Goal: Task Accomplishment & Management: Manage account settings

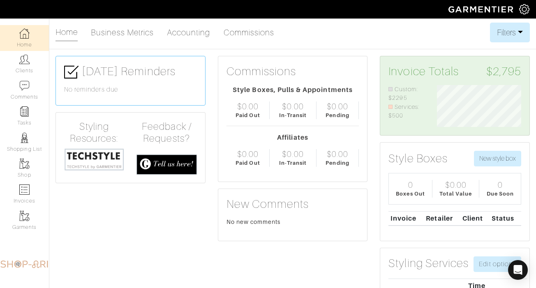
scroll to position [42, 97]
click at [32, 68] on link "Clients" at bounding box center [24, 64] width 49 height 26
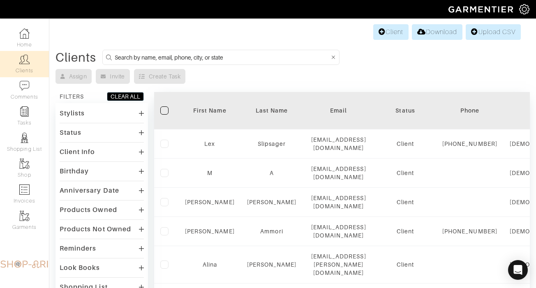
click at [158, 58] on input at bounding box center [222, 57] width 215 height 10
type input "jorcdan f"
type input "jordan fein"
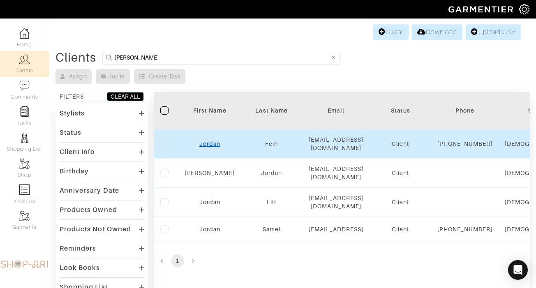
click at [205, 147] on link "Jordan" at bounding box center [209, 144] width 21 height 7
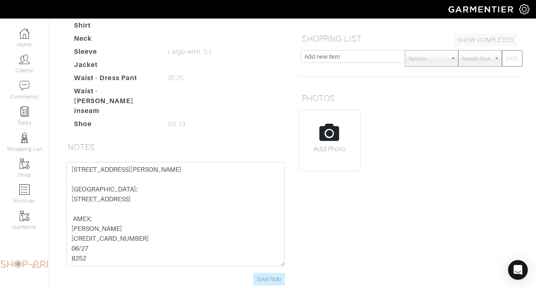
scroll to position [151, 0]
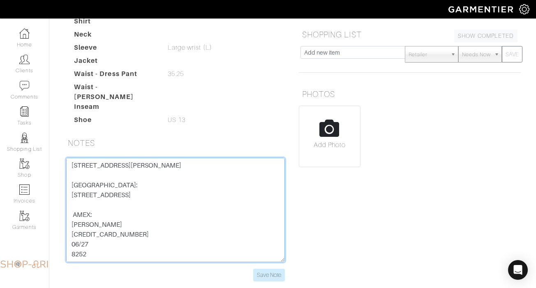
click at [105, 226] on textarea "[STREET_ADDRESS][PERSON_NAME] [GEOGRAPHIC_DATA]: [STREET_ADDRESS] AMEX: [PERSON…" at bounding box center [175, 210] width 219 height 104
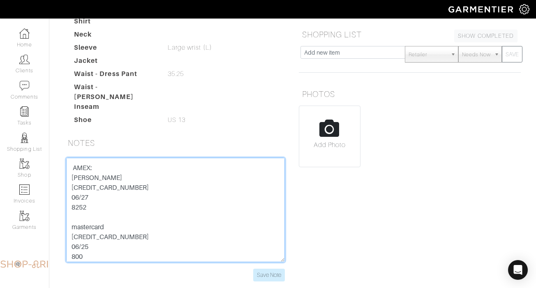
scroll to position [48, 0]
drag, startPoint x: 139, startPoint y: 222, endPoint x: 61, endPoint y: 222, distance: 78.1
click at [61, 222] on div "450 Alton Road 802 Miami Beach FL 33139 NY: 30 5TH AVE 16E NY, NY 10011 AMEX: J…" at bounding box center [175, 220] width 231 height 124
click at [78, 238] on textarea "450 Alton Road 802 Miami Beach FL 33139 NY: 30 5TH AVE 16E NY, NY 10011 AMEX: J…" at bounding box center [175, 210] width 219 height 104
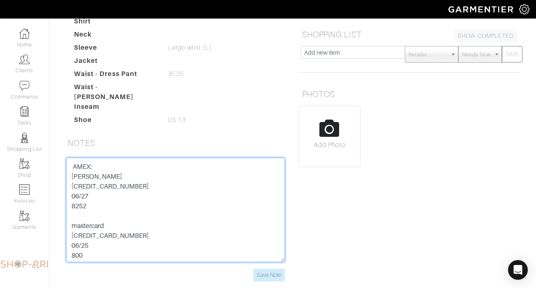
drag, startPoint x: 131, startPoint y: 219, endPoint x: 50, endPoint y: 217, distance: 81.4
click at [50, 218] on div "Jordan Fein Overview Overview Measurements Product Library Invoices Wardrobe Lo…" at bounding box center [268, 81] width 536 height 420
click at [80, 240] on textarea "450 Alton Road 802 Miami Beach FL 33139 NY: 30 5TH AVE 16E NY, NY 10011 AMEX: J…" at bounding box center [175, 210] width 219 height 104
drag, startPoint x: 141, startPoint y: 221, endPoint x: 59, endPoint y: 224, distance: 81.8
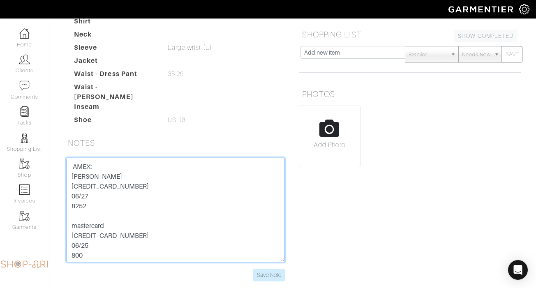
click at [59, 224] on div "450 Alton Road 802 Miami Beach FL 33139 NY: 30 5TH AVE 16E NY, NY 10011 AMEX: J…" at bounding box center [175, 225] width 234 height 134
click at [77, 243] on textarea "450 Alton Road 802 Miami Beach FL 33139 NY: 30 5TH AVE 16E NY, NY 10011 AMEX: J…" at bounding box center [175, 210] width 219 height 104
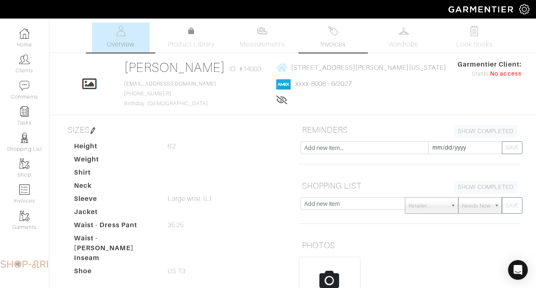
click at [331, 37] on link "Invoices" at bounding box center [333, 38] width 58 height 30
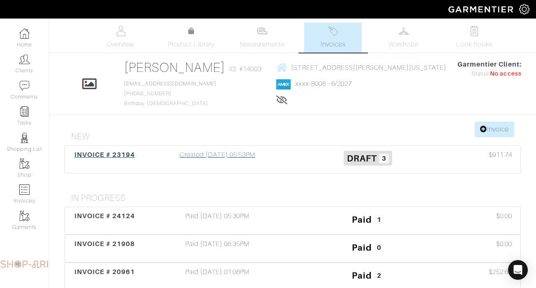
click at [232, 157] on div "Created 04/14/25 05:53PM" at bounding box center [217, 159] width 150 height 19
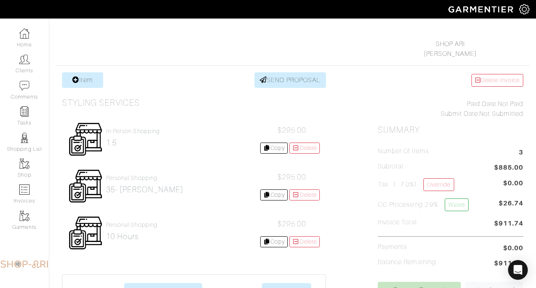
scroll to position [131, 0]
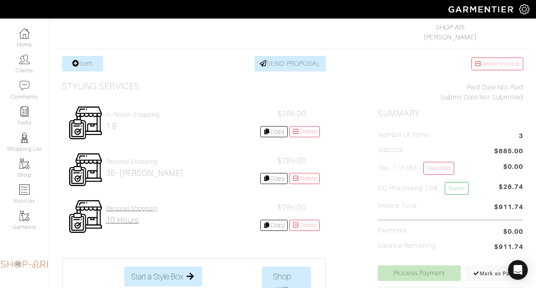
click at [131, 217] on h2 "10 hours" at bounding box center [131, 219] width 51 height 9
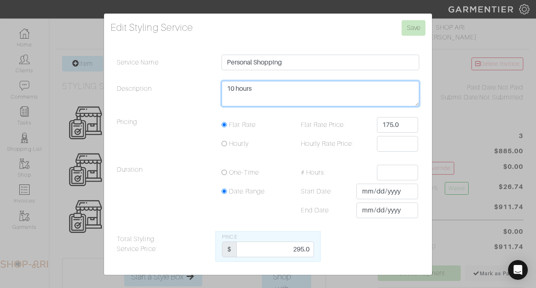
click at [284, 96] on textarea "10 hours" at bounding box center [320, 93] width 198 height 25
type textarea "10 hours 50 mins"
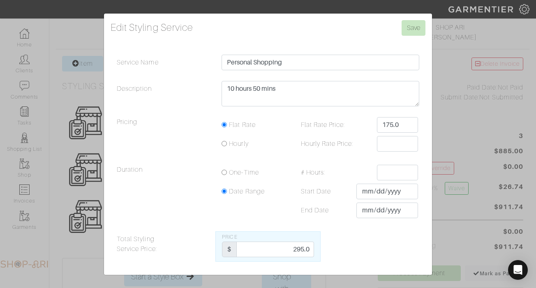
click at [416, 14] on div "Edit Styling Service Save Service Name Personal Shopping Description 10 hours P…" at bounding box center [268, 144] width 328 height 261
click at [412, 29] on input "Save" at bounding box center [413, 28] width 24 height 16
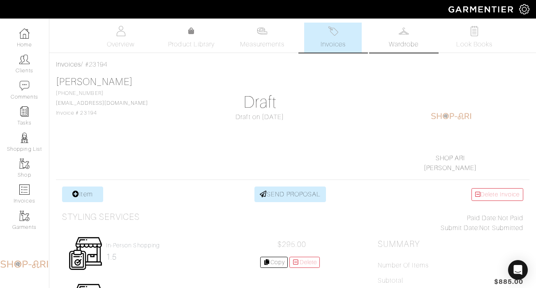
click at [405, 41] on span "Wardrobe" at bounding box center [404, 44] width 30 height 10
click at [111, 41] on span "Overview" at bounding box center [121, 44] width 28 height 10
